Goal: Task Accomplishment & Management: Complete application form

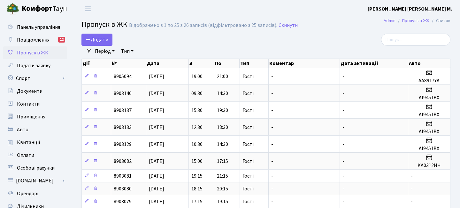
select select "25"
click at [112, 35] on link "Додати" at bounding box center [96, 40] width 31 height 12
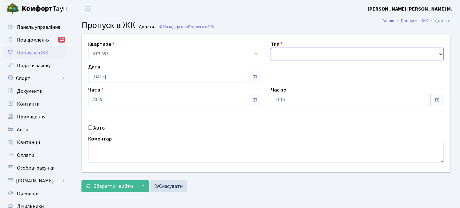
click at [289, 56] on select "- Доставка Таксі Гості Сервіс" at bounding box center [357, 54] width 173 height 12
select select "3"
click at [271, 48] on select "- Доставка Таксі Гості Сервіс" at bounding box center [357, 54] width 173 height 12
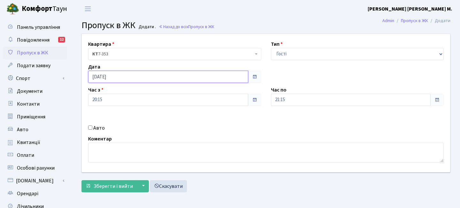
click at [125, 74] on input "[DATE]" at bounding box center [168, 77] width 160 height 12
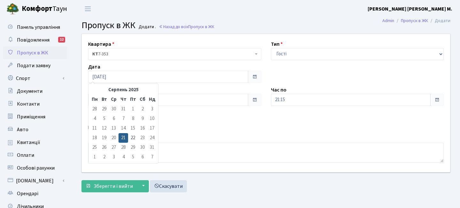
click at [132, 134] on td "22" at bounding box center [133, 138] width 10 height 10
type input "[DATE]"
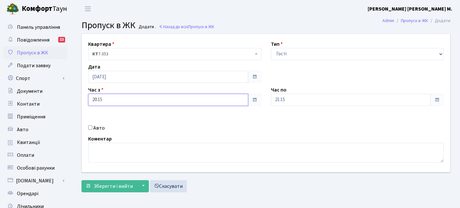
click at [121, 101] on input "20:15" at bounding box center [168, 100] width 160 height 12
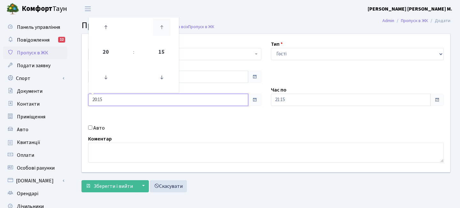
click at [159, 22] on icon at bounding box center [161, 27] width 17 height 17
drag, startPoint x: 103, startPoint y: 26, endPoint x: 149, endPoint y: 34, distance: 47.2
click at [103, 27] on icon at bounding box center [105, 27] width 17 height 17
click at [163, 30] on icon at bounding box center [161, 27] width 17 height 17
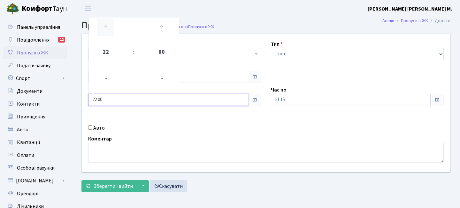
drag, startPoint x: 114, startPoint y: 34, endPoint x: 111, endPoint y: 30, distance: 5.5
click at [114, 34] on link at bounding box center [105, 27] width 19 height 23
click at [111, 30] on icon at bounding box center [105, 27] width 17 height 17
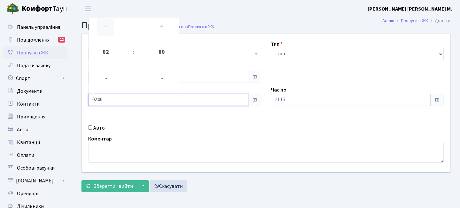
click at [111, 30] on icon at bounding box center [105, 27] width 17 height 17
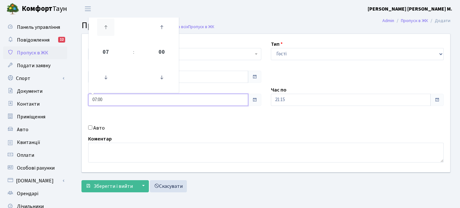
click at [111, 30] on icon at bounding box center [105, 27] width 17 height 17
type input "08:00"
click at [312, 98] on input "21:15" at bounding box center [351, 100] width 160 height 12
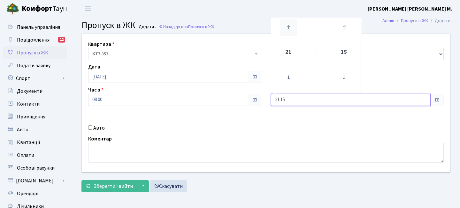
drag, startPoint x: 345, startPoint y: 25, endPoint x: 283, endPoint y: 24, distance: 62.3
click at [343, 25] on icon at bounding box center [343, 27] width 17 height 17
click at [289, 27] on icon at bounding box center [288, 27] width 17 height 17
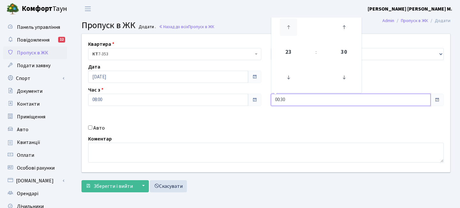
click at [289, 27] on icon at bounding box center [288, 27] width 17 height 17
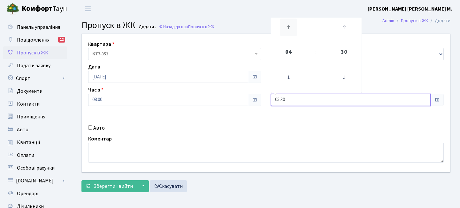
click at [289, 27] on icon at bounding box center [288, 27] width 17 height 17
click at [354, 28] on td at bounding box center [344, 27] width 32 height 28
click at [352, 29] on icon at bounding box center [343, 27] width 17 height 17
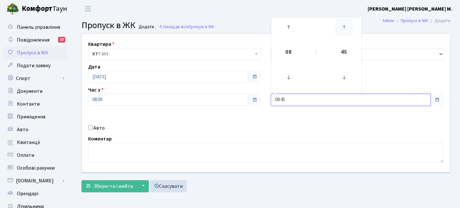
click at [351, 29] on icon at bounding box center [343, 27] width 17 height 17
click at [280, 28] on icon at bounding box center [288, 27] width 17 height 17
type input "10:00"
click at [127, 189] on button "Зберегти і вийти" at bounding box center [109, 186] width 56 height 12
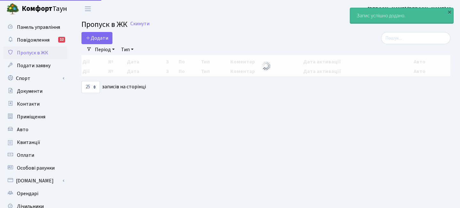
select select "25"
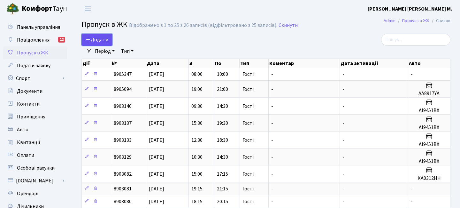
click at [88, 43] on span "Додати" at bounding box center [97, 39] width 23 height 7
click at [104, 40] on span "Додати" at bounding box center [97, 39] width 23 height 7
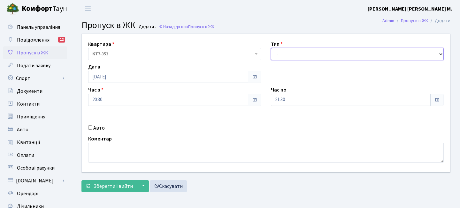
click at [302, 51] on select "- Доставка Таксі Гості Сервіс" at bounding box center [357, 54] width 173 height 12
select select "2"
click at [271, 48] on select "- Доставка Таксі Гості Сервіс" at bounding box center [357, 54] width 173 height 12
click at [95, 128] on label "Авто" at bounding box center [98, 128] width 11 height 8
click at [92, 128] on input "Авто" at bounding box center [90, 127] width 4 height 4
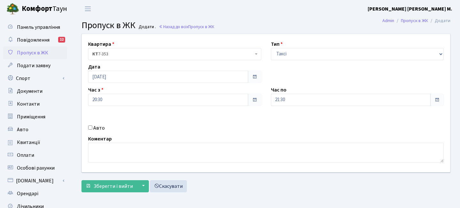
checkbox input "true"
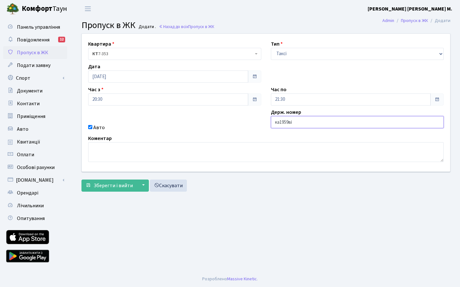
click at [292, 122] on input "ка1959ві" at bounding box center [357, 122] width 173 height 12
type input "ка1959іЕ"
click at [123, 183] on span "Зберегти і вийти" at bounding box center [113, 185] width 39 height 7
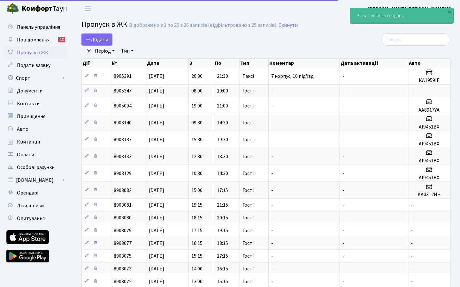
select select "25"
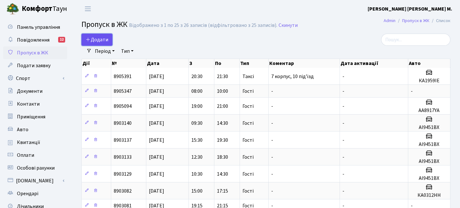
drag, startPoint x: 104, startPoint y: 37, endPoint x: 99, endPoint y: 37, distance: 4.8
click at [104, 37] on span "Додати" at bounding box center [97, 39] width 23 height 7
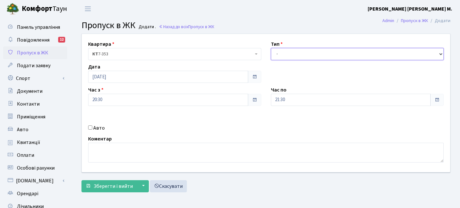
click at [300, 52] on select "- Доставка Таксі Гості Сервіс" at bounding box center [357, 54] width 173 height 12
select select "3"
click at [271, 48] on select "- Доставка Таксі Гості Сервіс" at bounding box center [357, 54] width 173 height 12
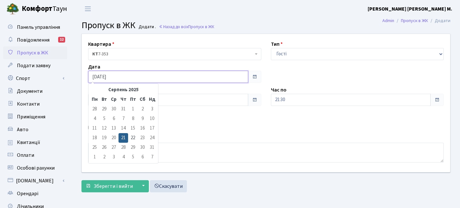
click at [119, 74] on input "[DATE]" at bounding box center [168, 77] width 160 height 12
click at [133, 138] on td "22" at bounding box center [133, 138] width 10 height 10
type input "[DATE]"
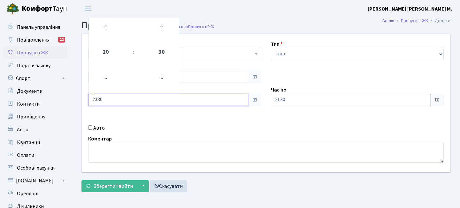
drag, startPoint x: 123, startPoint y: 97, endPoint x: 126, endPoint y: 93, distance: 5.3
click at [123, 97] on input "20:30" at bounding box center [168, 100] width 160 height 12
click at [162, 26] on icon at bounding box center [161, 27] width 17 height 17
drag, startPoint x: 162, startPoint y: 26, endPoint x: 155, endPoint y: 26, distance: 7.0
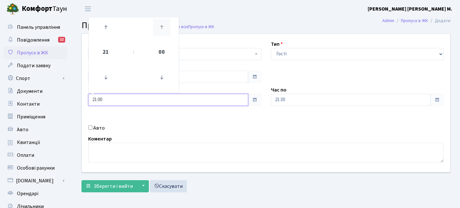
click at [161, 25] on icon at bounding box center [161, 27] width 17 height 17
click at [109, 27] on icon at bounding box center [105, 27] width 17 height 17
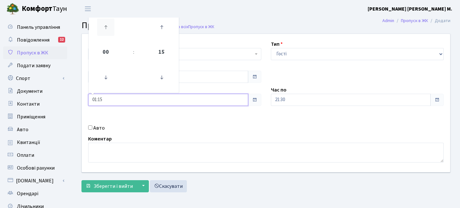
click at [109, 27] on icon at bounding box center [105, 27] width 17 height 17
click at [109, 26] on icon at bounding box center [105, 27] width 17 height 17
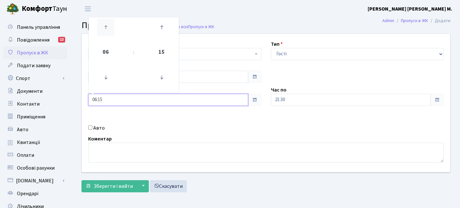
click at [109, 27] on icon at bounding box center [105, 27] width 17 height 17
type input "08:15"
click at [296, 99] on input "21:30" at bounding box center [351, 100] width 160 height 12
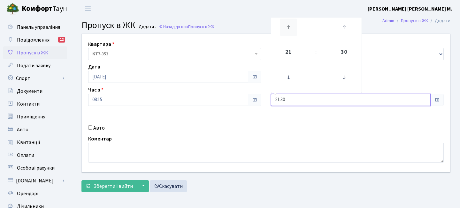
click at [289, 26] on icon at bounding box center [288, 27] width 17 height 17
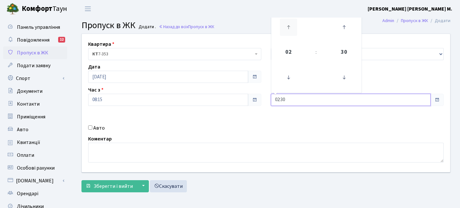
click at [289, 26] on icon at bounding box center [288, 27] width 17 height 17
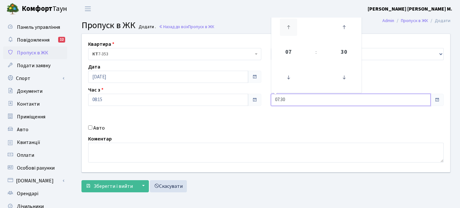
click at [289, 26] on icon at bounding box center [288, 27] width 17 height 17
type input "10:30"
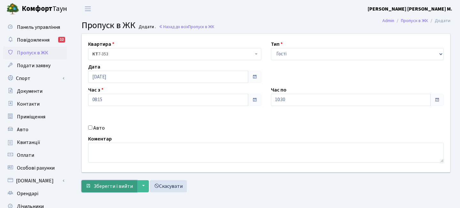
drag, startPoint x: 119, startPoint y: 183, endPoint x: 113, endPoint y: 182, distance: 5.8
click at [118, 183] on span "Зберегти і вийти" at bounding box center [113, 185] width 39 height 7
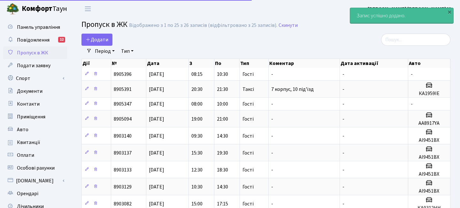
select select "25"
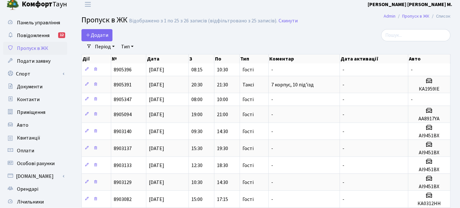
scroll to position [5, 0]
